Goal: Use online tool/utility: Utilize a website feature to perform a specific function

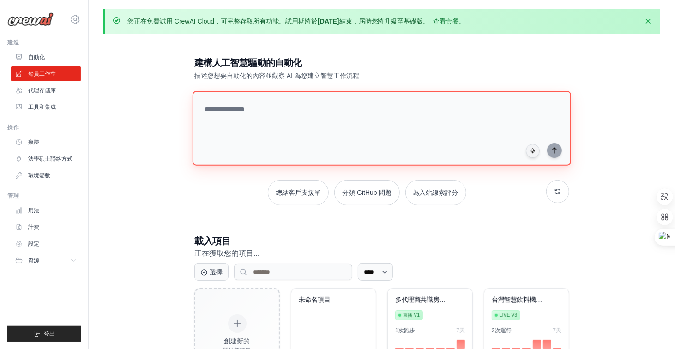
click at [297, 110] on textarea at bounding box center [382, 128] width 379 height 75
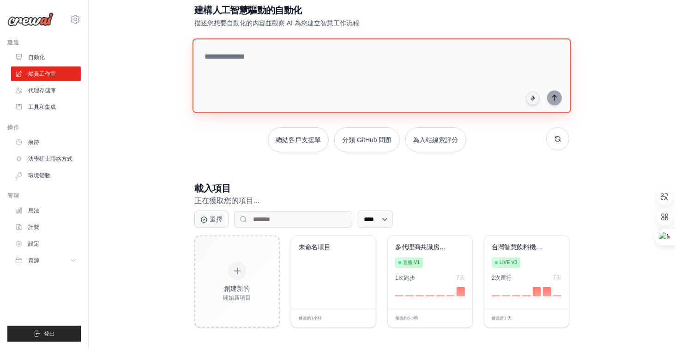
scroll to position [55, 0]
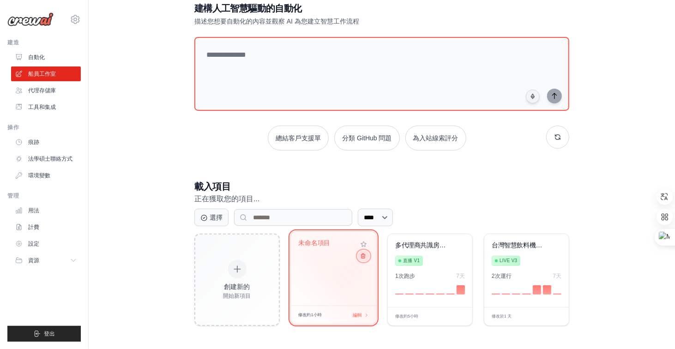
click at [366, 258] on button at bounding box center [363, 256] width 11 height 10
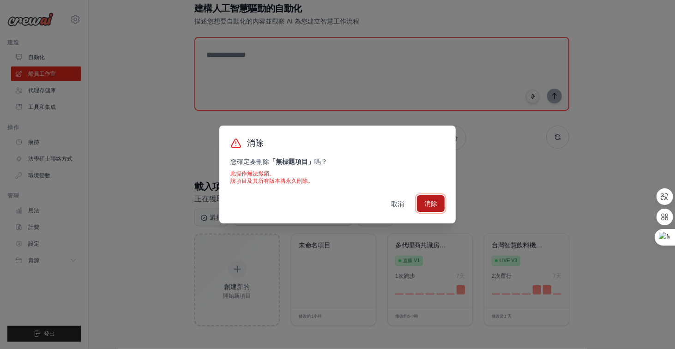
click at [430, 206] on font "消除" at bounding box center [430, 203] width 13 height 7
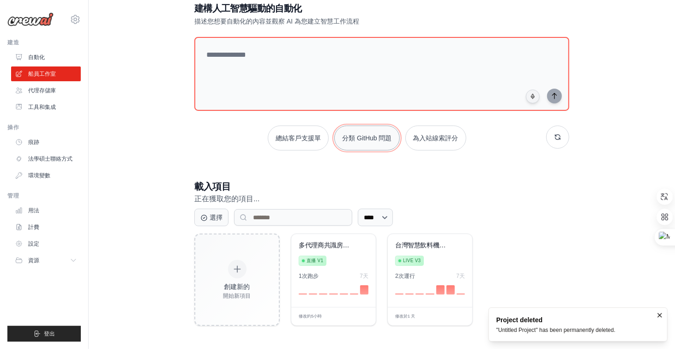
click at [372, 143] on button "分類 GitHub 問題" at bounding box center [366, 138] width 65 height 25
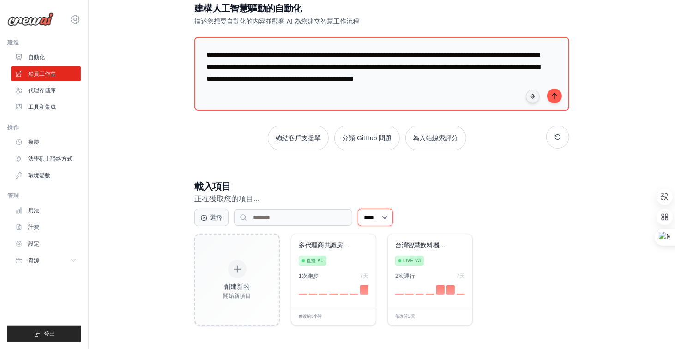
click at [393, 215] on select "**** ** ** *** ***" at bounding box center [375, 218] width 35 height 18
click at [204, 216] on icon at bounding box center [203, 217] width 7 height 7
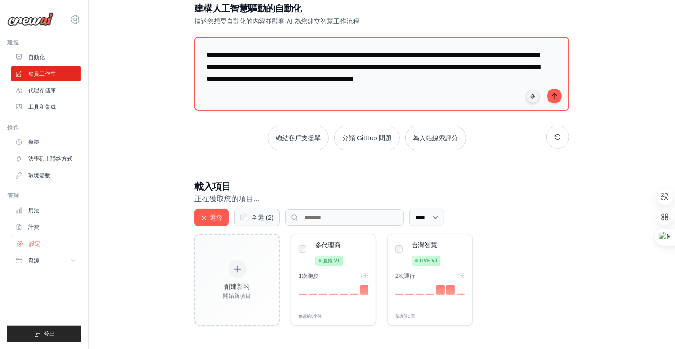
click at [54, 244] on link "設定" at bounding box center [47, 243] width 70 height 15
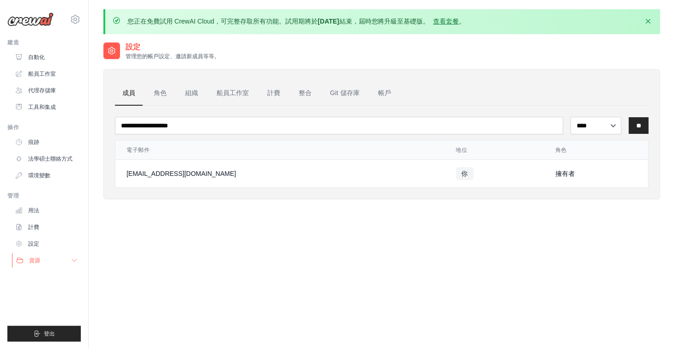
click at [42, 260] on button "資源" at bounding box center [47, 260] width 70 height 15
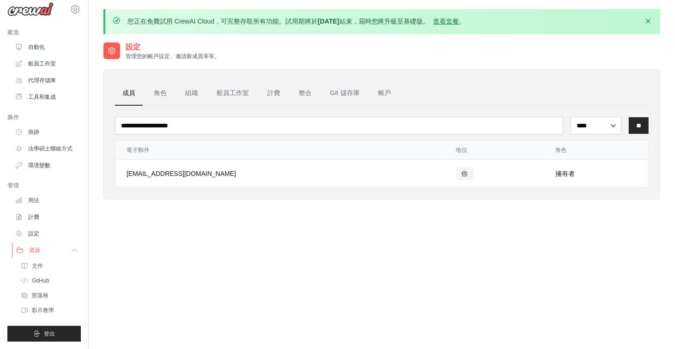
scroll to position [17, 0]
click at [48, 307] on span "影片教學" at bounding box center [44, 310] width 22 height 7
click at [49, 295] on link "部落格" at bounding box center [50, 295] width 64 height 13
click at [46, 252] on button "資源" at bounding box center [47, 250] width 70 height 15
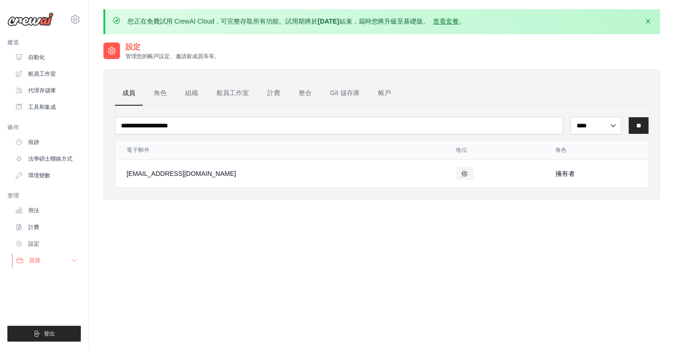
click at [47, 260] on button "資源" at bounding box center [47, 260] width 70 height 15
click at [42, 179] on font "環境變數" at bounding box center [40, 175] width 22 height 6
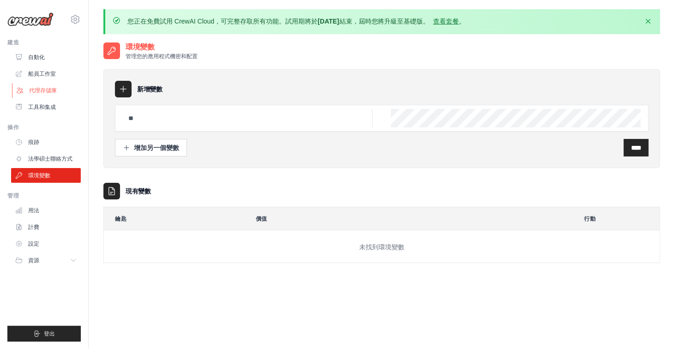
click at [57, 93] on link "代理存儲庫" at bounding box center [47, 90] width 70 height 15
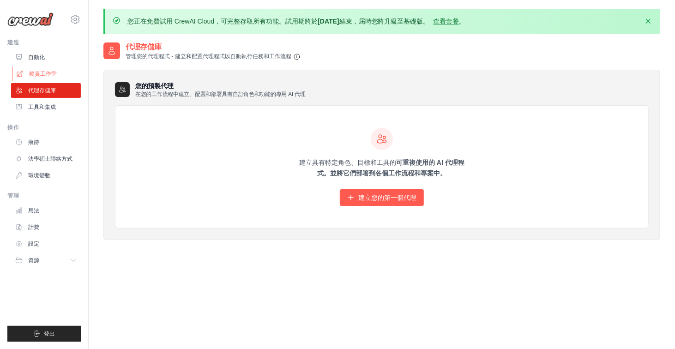
click at [44, 74] on font "船員工作室" at bounding box center [43, 74] width 28 height 6
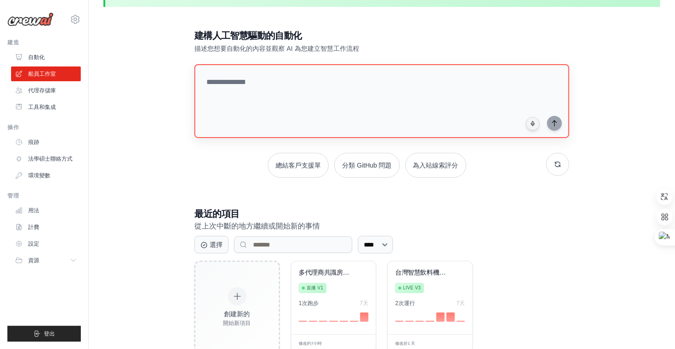
scroll to position [55, 0]
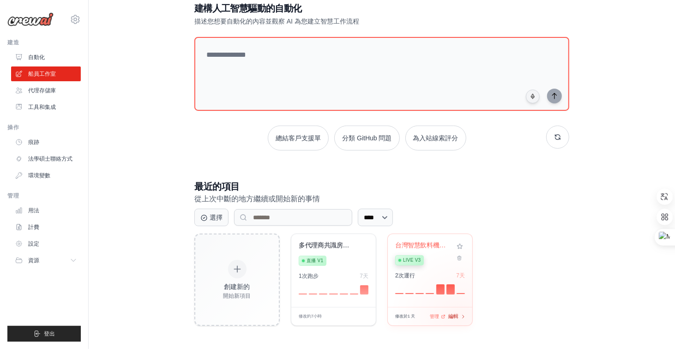
click at [461, 315] on icon at bounding box center [463, 316] width 5 height 5
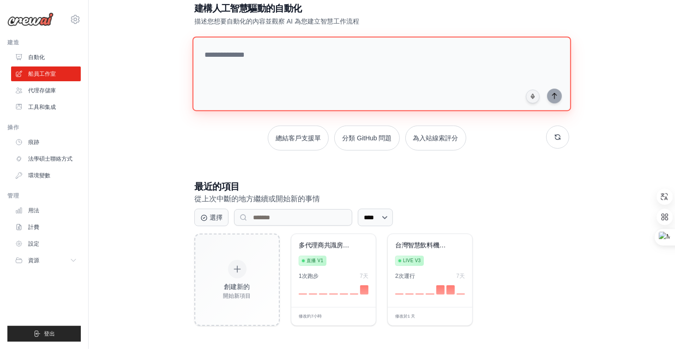
click at [280, 58] on textarea at bounding box center [382, 73] width 379 height 75
type textarea "*****"
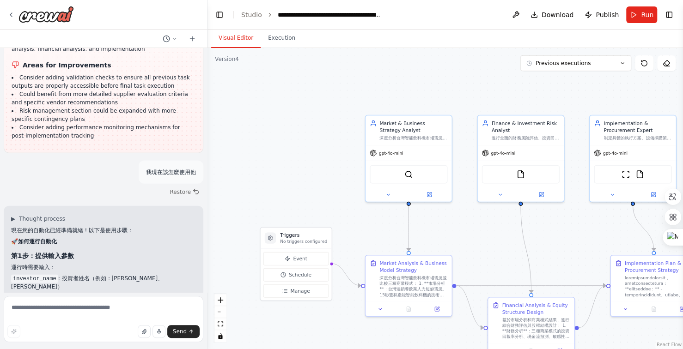
scroll to position [25795, 0]
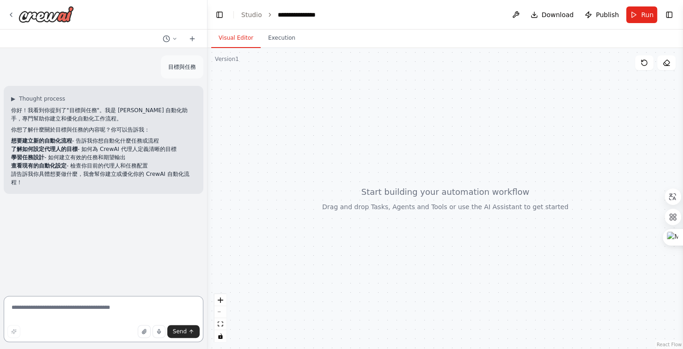
click at [114, 314] on textarea at bounding box center [104, 319] width 200 height 46
type textarea "*"
type textarea "****"
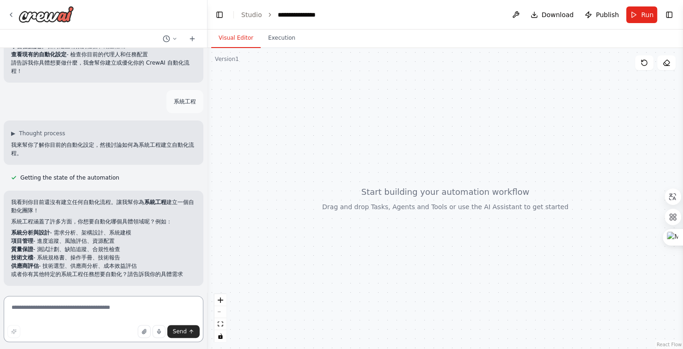
scroll to position [120, 0]
